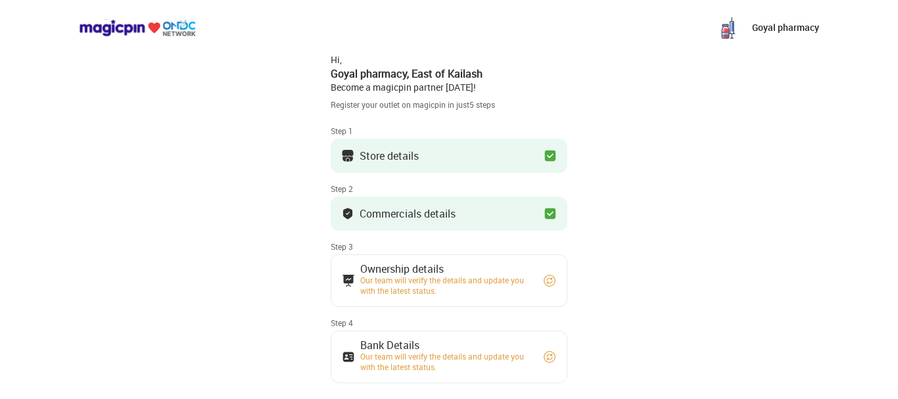
click at [549, 278] on img at bounding box center [549, 280] width 13 height 13
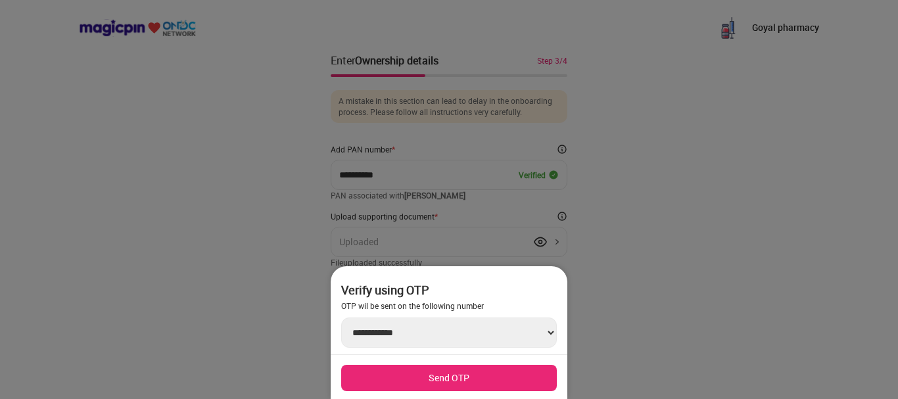
click at [549, 282] on div "Verify using OTP" at bounding box center [449, 290] width 216 height 16
click at [491, 367] on button "Send OTP" at bounding box center [449, 378] width 216 height 26
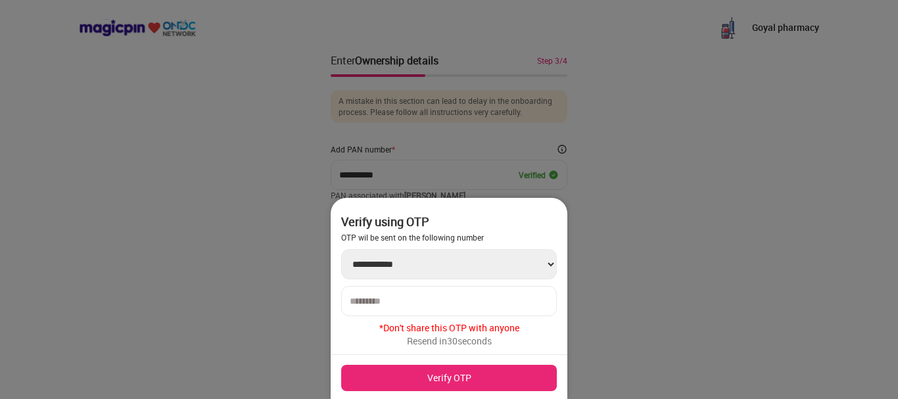
click at [454, 280] on div "**********" at bounding box center [449, 299] width 237 height 202
click at [455, 291] on div at bounding box center [449, 301] width 216 height 30
click at [448, 306] on input "number" at bounding box center [449, 301] width 198 height 11
type input "******"
click at [473, 368] on button "Verify OTP" at bounding box center [449, 378] width 216 height 26
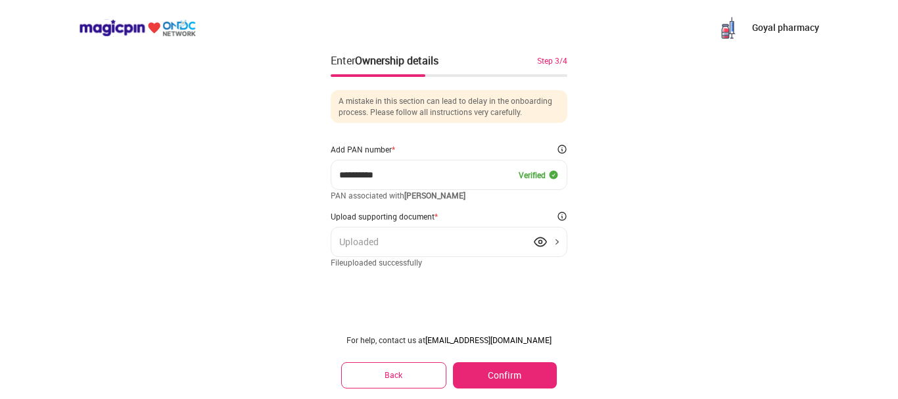
click at [538, 252] on div "Uploaded" at bounding box center [449, 242] width 237 height 30
click at [538, 248] on img at bounding box center [540, 241] width 13 height 13
click at [388, 376] on button "Back" at bounding box center [393, 375] width 105 height 26
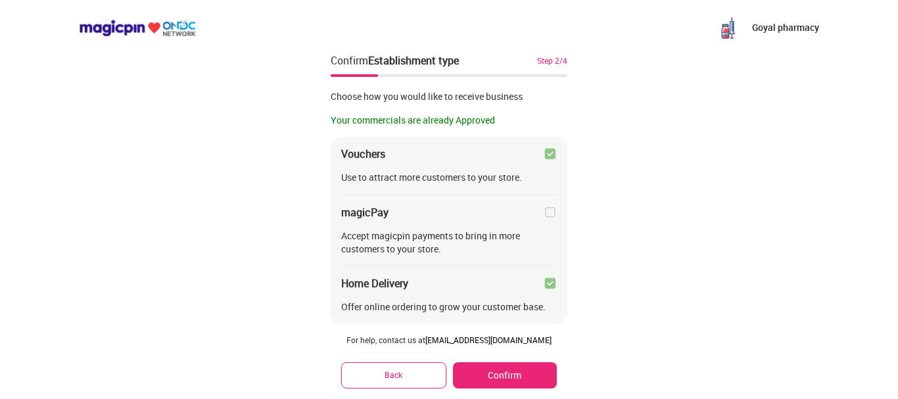
click at [775, 28] on p "Goyal pharmacy" at bounding box center [785, 27] width 67 height 13
click at [730, 30] on img at bounding box center [728, 27] width 26 height 26
click at [107, 29] on img at bounding box center [137, 28] width 117 height 18
